Goal: Navigation & Orientation: Understand site structure

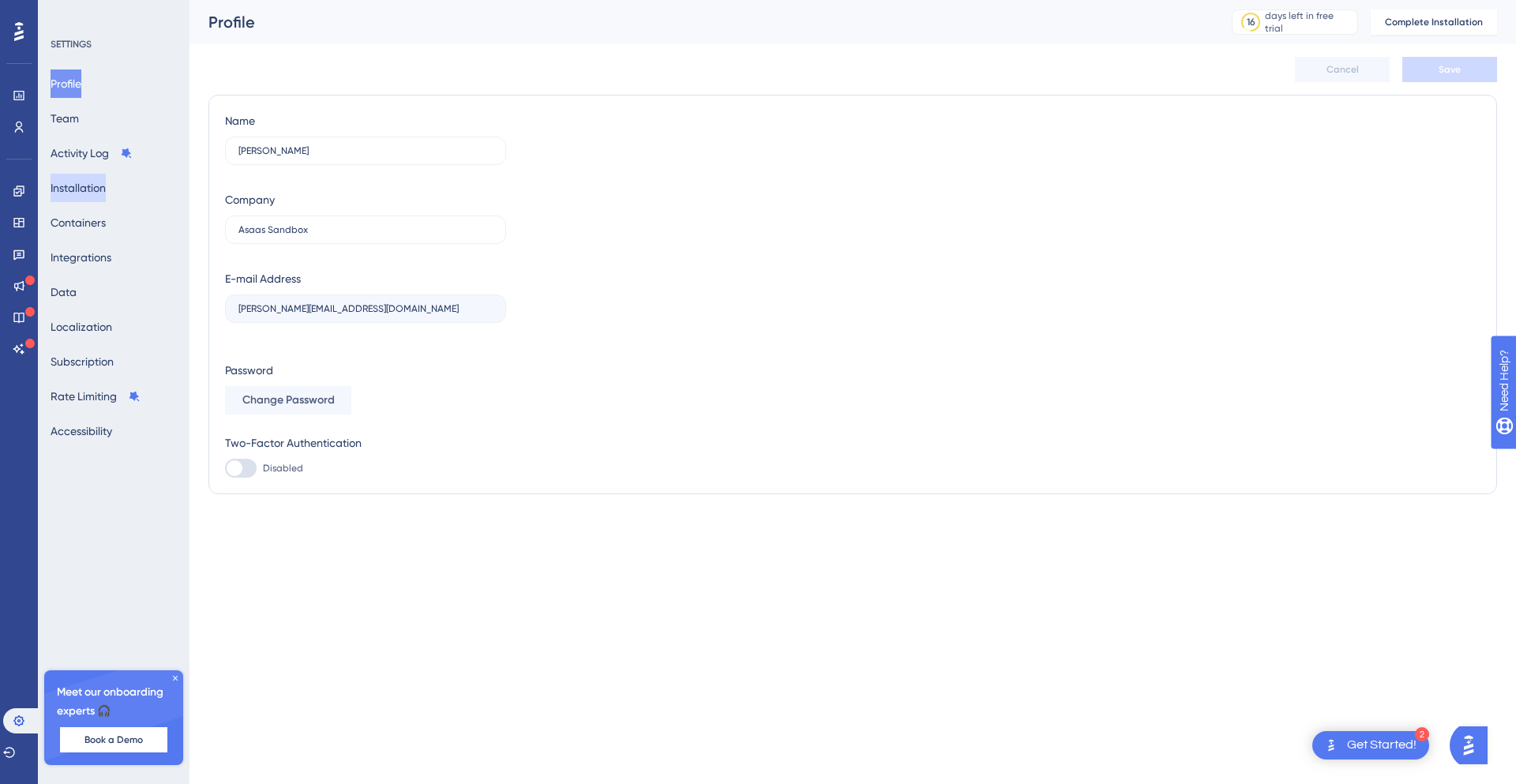
click at [101, 190] on button "Installation" at bounding box center [78, 187] width 56 height 29
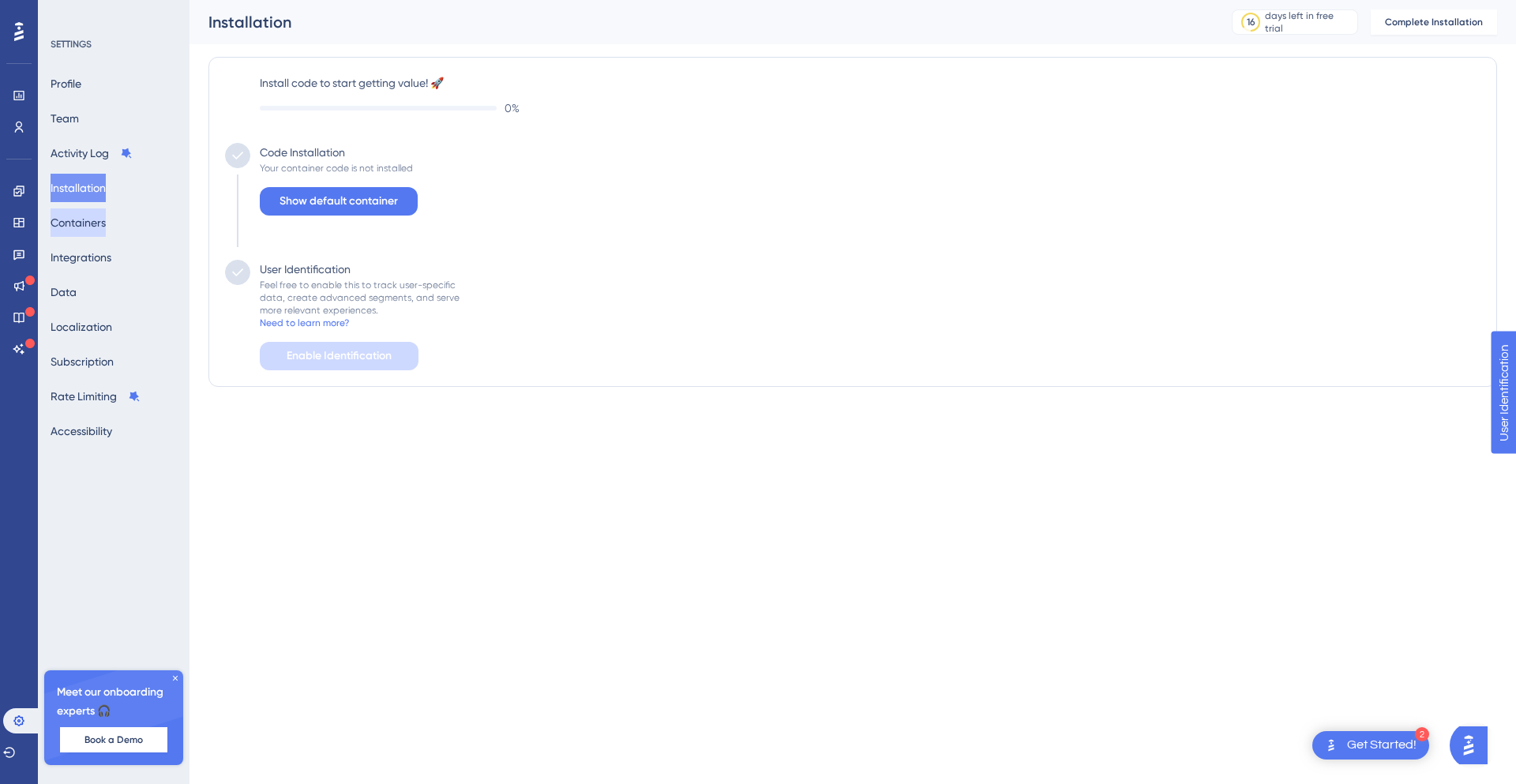
click at [106, 232] on button "Containers" at bounding box center [78, 222] width 56 height 29
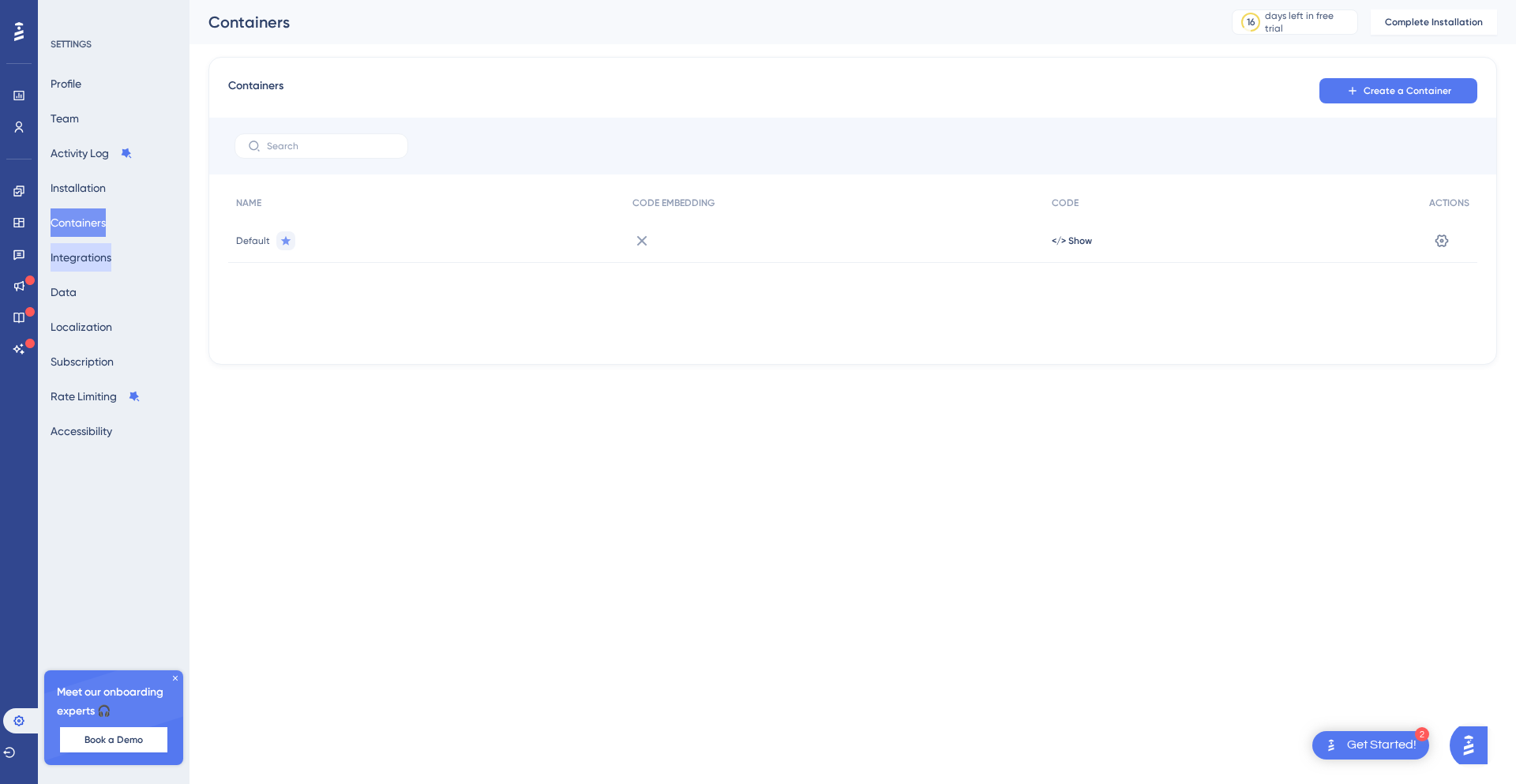
click at [111, 265] on button "Integrations" at bounding box center [81, 257] width 61 height 29
click at [106, 234] on button "Containers" at bounding box center [78, 222] width 56 height 29
